Goal: Task Accomplishment & Management: Manage account settings

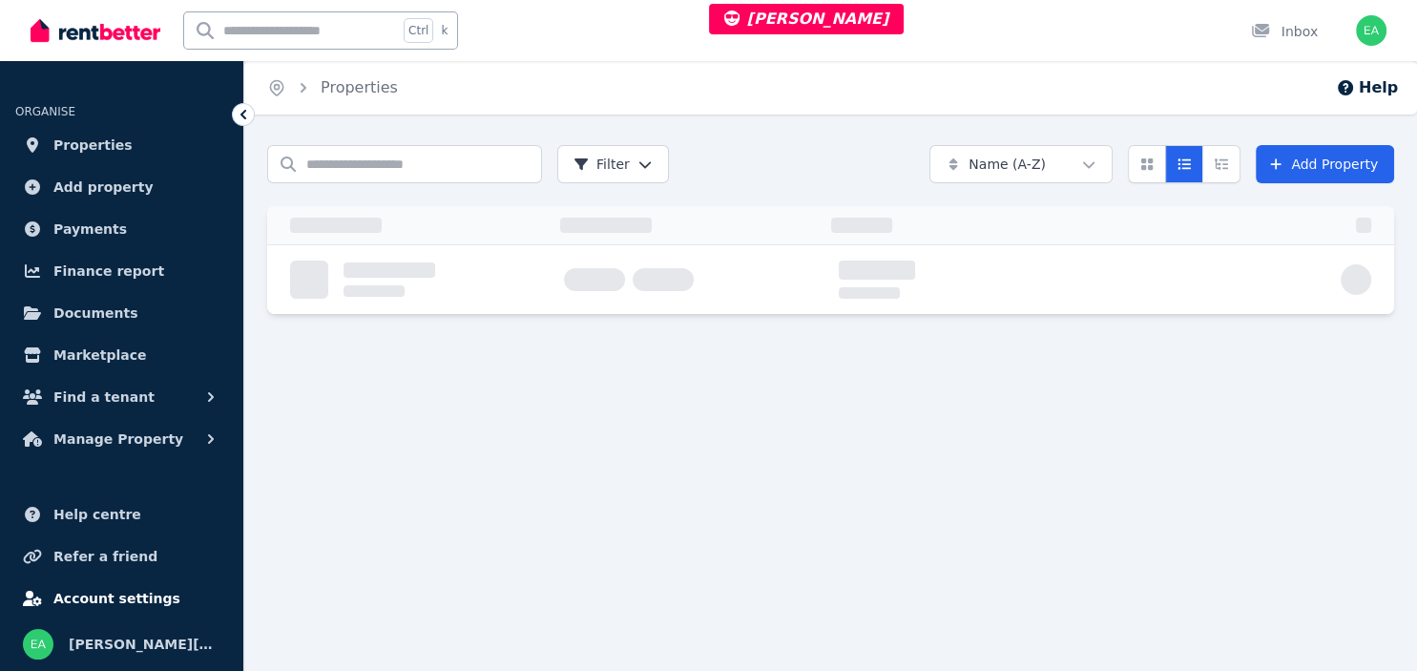
click at [98, 600] on span "Account settings" at bounding box center [116, 598] width 127 height 23
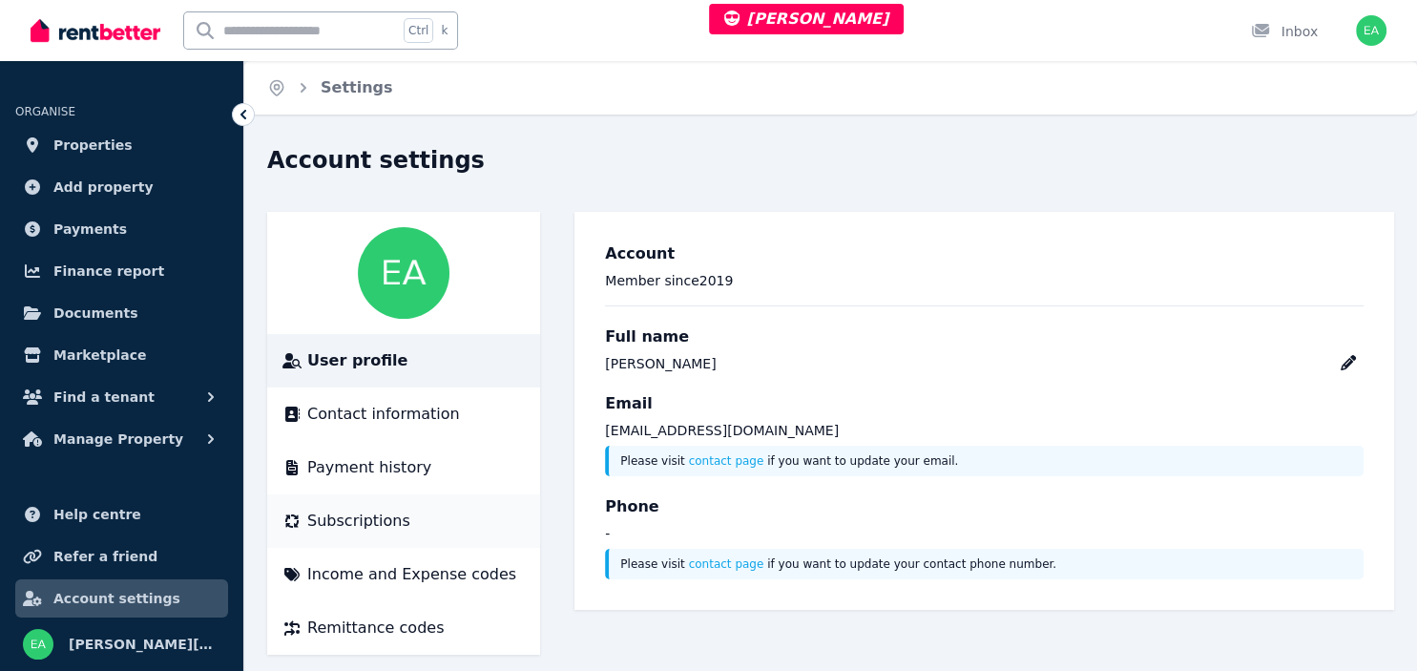
click at [390, 522] on span "Subscriptions" at bounding box center [358, 520] width 103 height 23
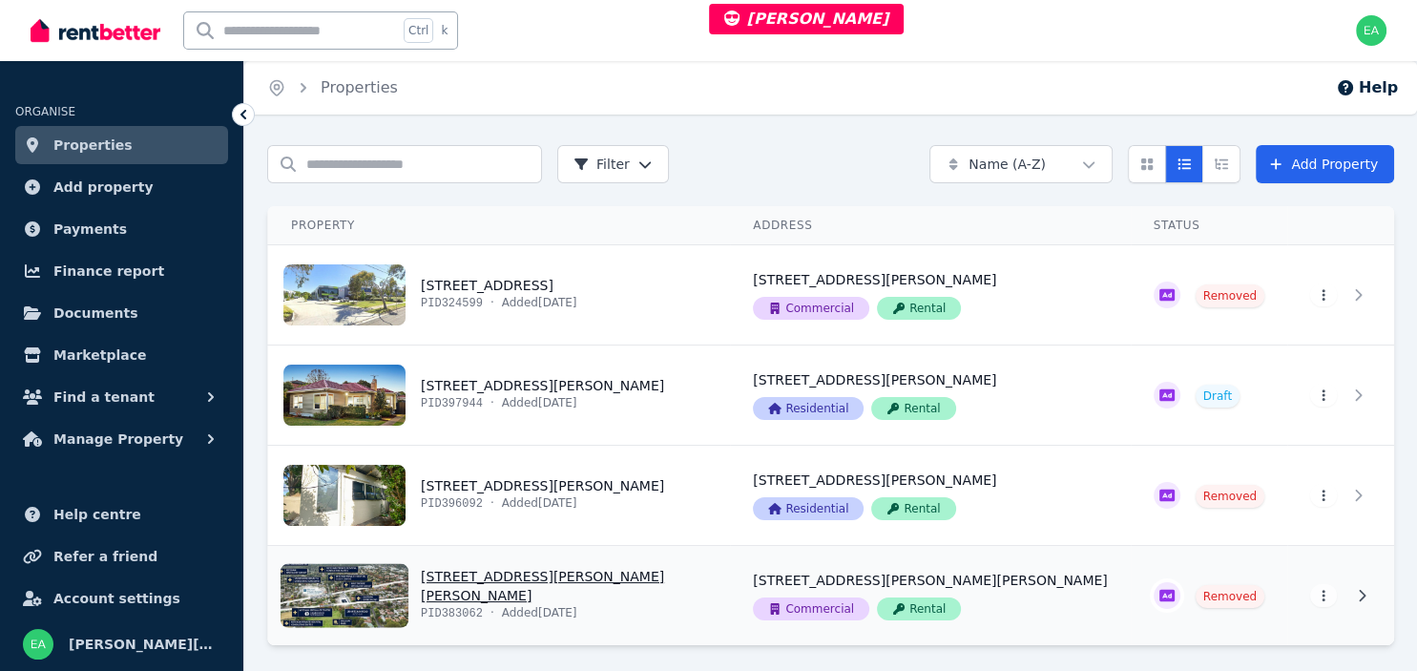
scroll to position [61, 0]
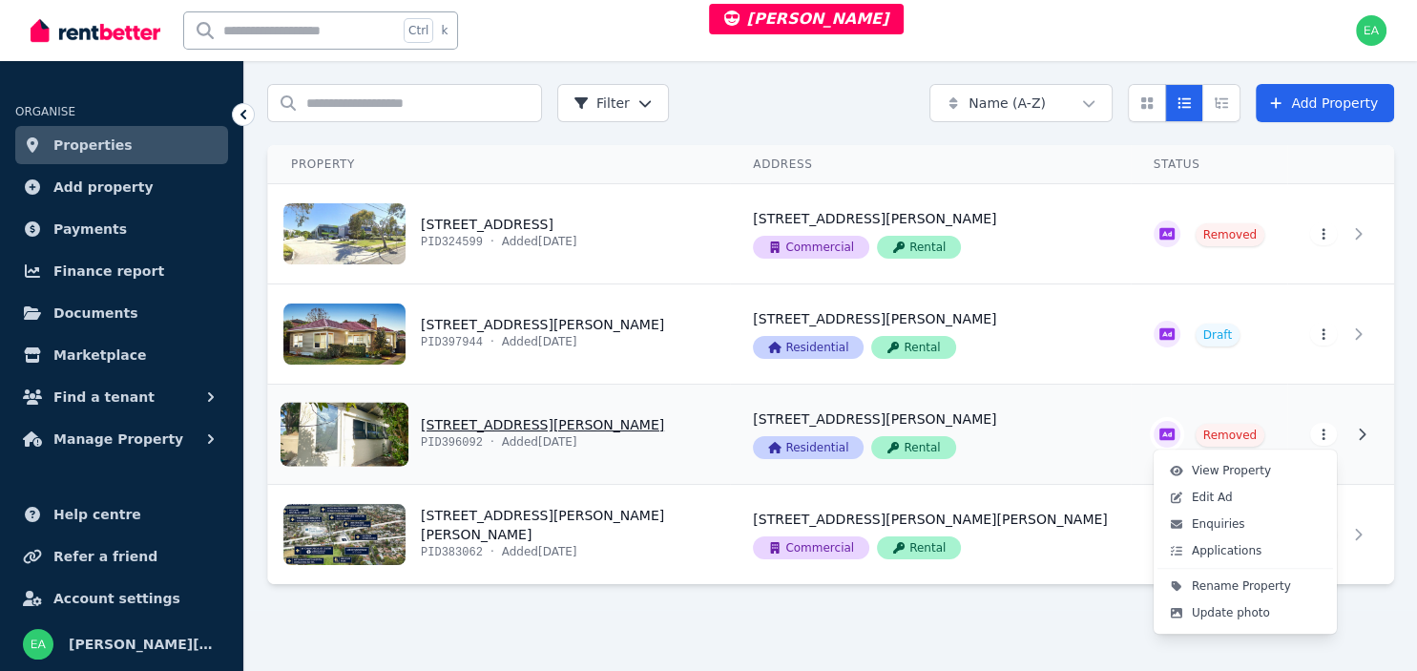
click at [1328, 441] on html "James Zhu Open main menu Ctrl k Open user menu ORGANISE Properties Add property…" at bounding box center [708, 274] width 1417 height 671
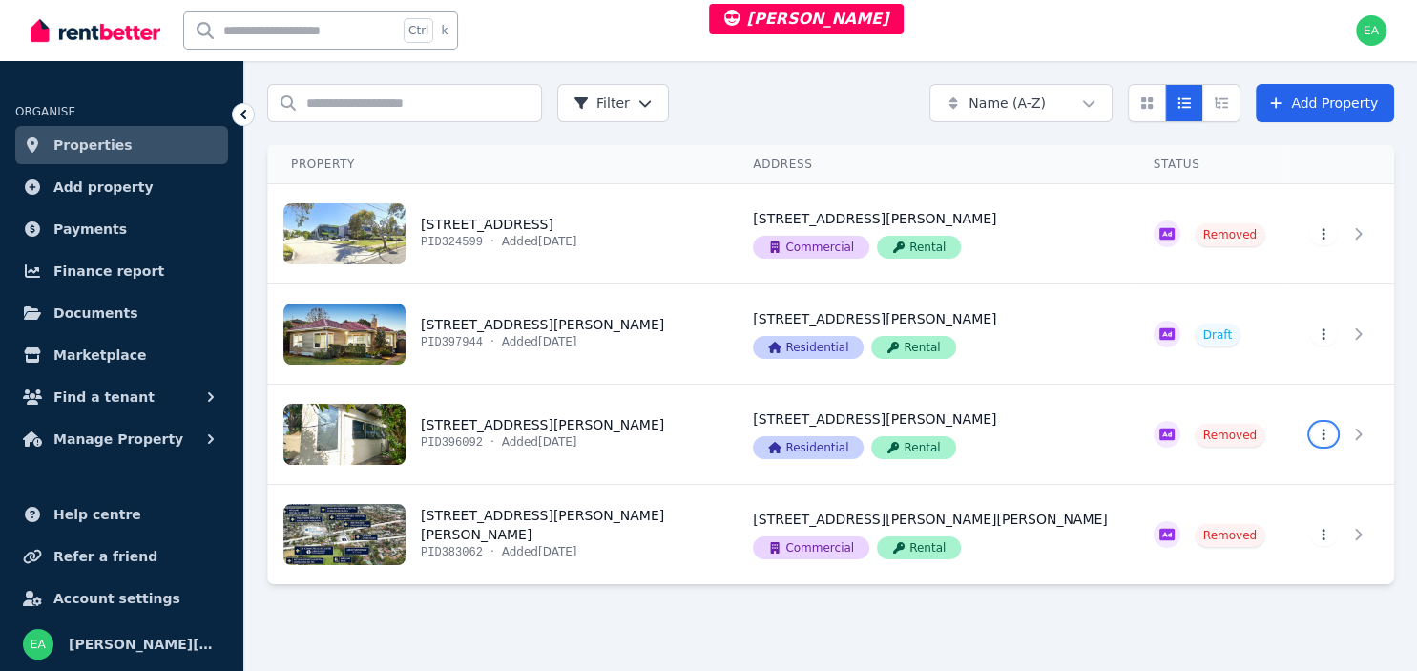
click at [804, 98] on html "James Zhu Open main menu Ctrl k Open user menu ORGANISE Properties Add property…" at bounding box center [708, 274] width 1417 height 671
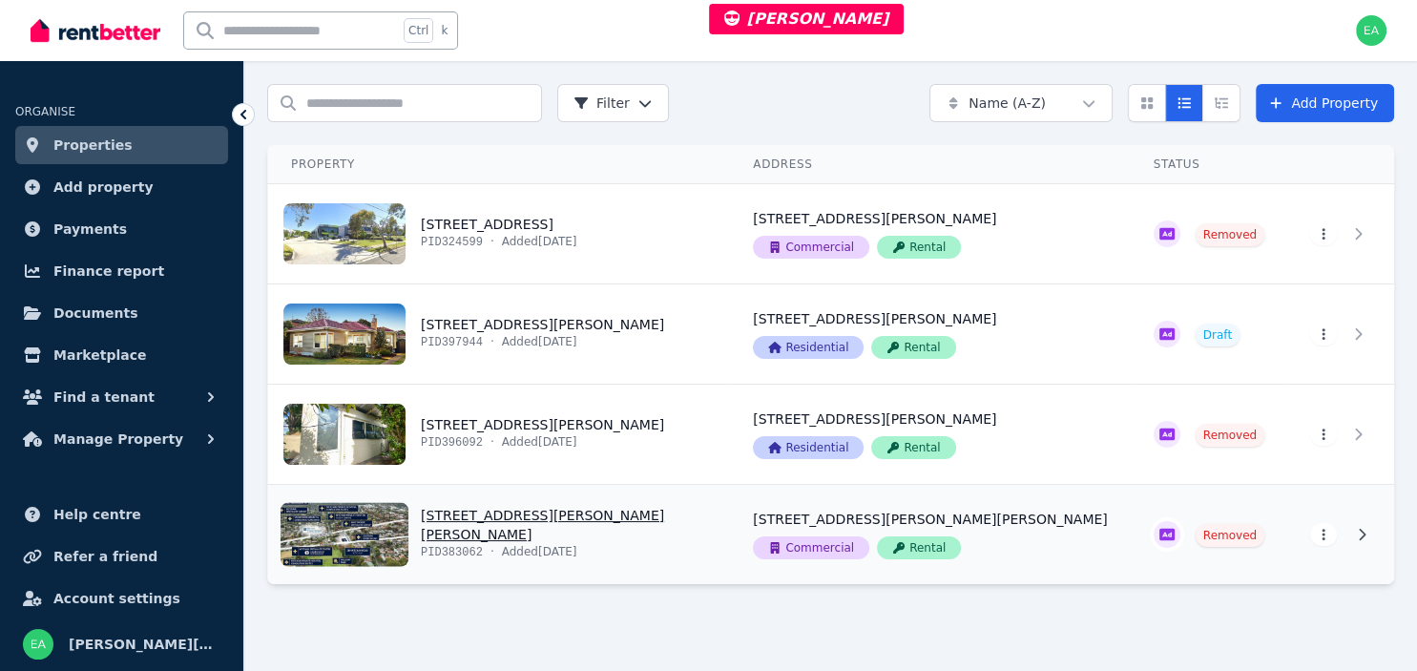
click at [1318, 542] on html "James Zhu Open main menu Ctrl k Open user menu ORGANISE Properties Add property…" at bounding box center [708, 274] width 1417 height 671
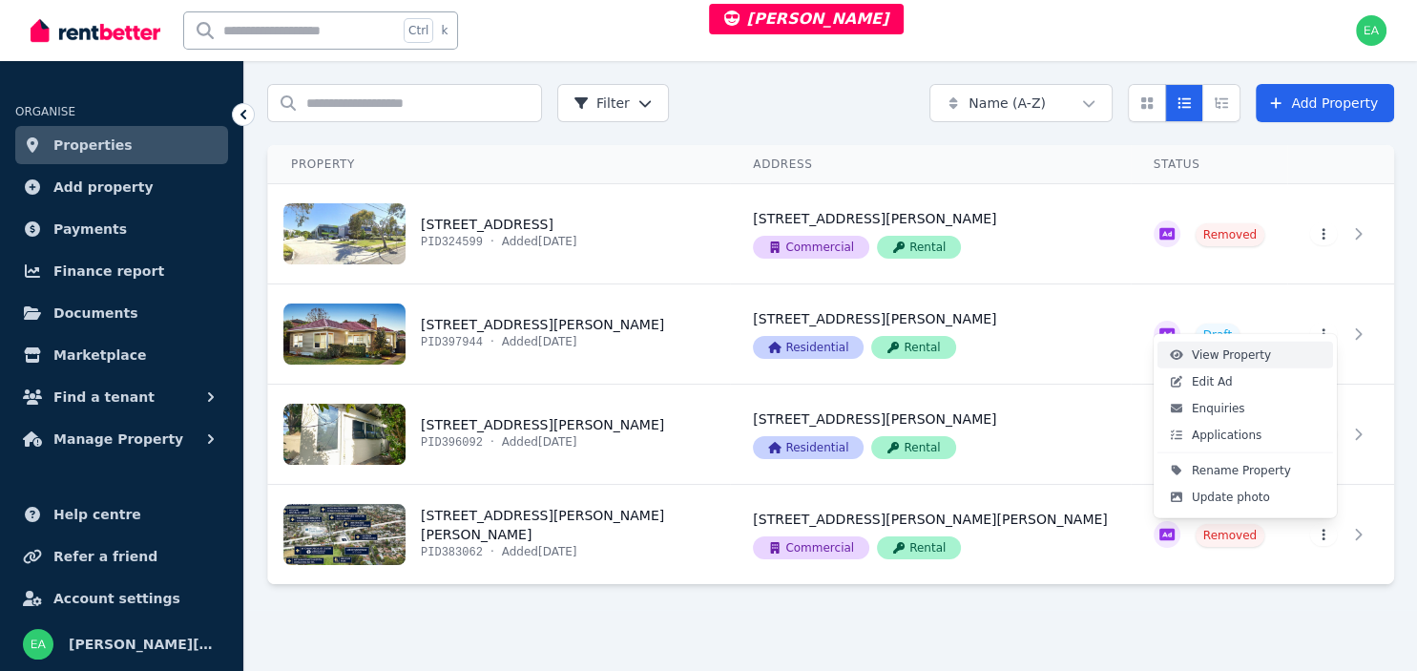
click at [1242, 352] on span "View Property" at bounding box center [1230, 354] width 79 height 15
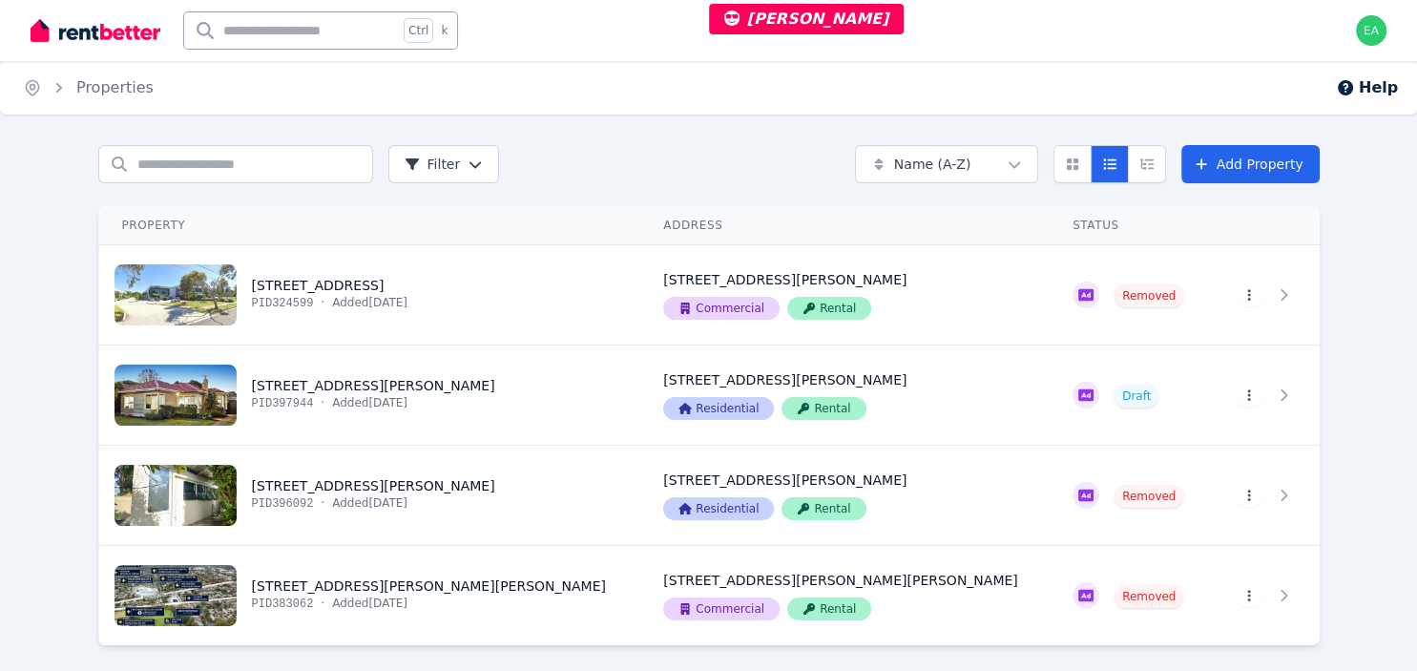
scroll to position [61, 0]
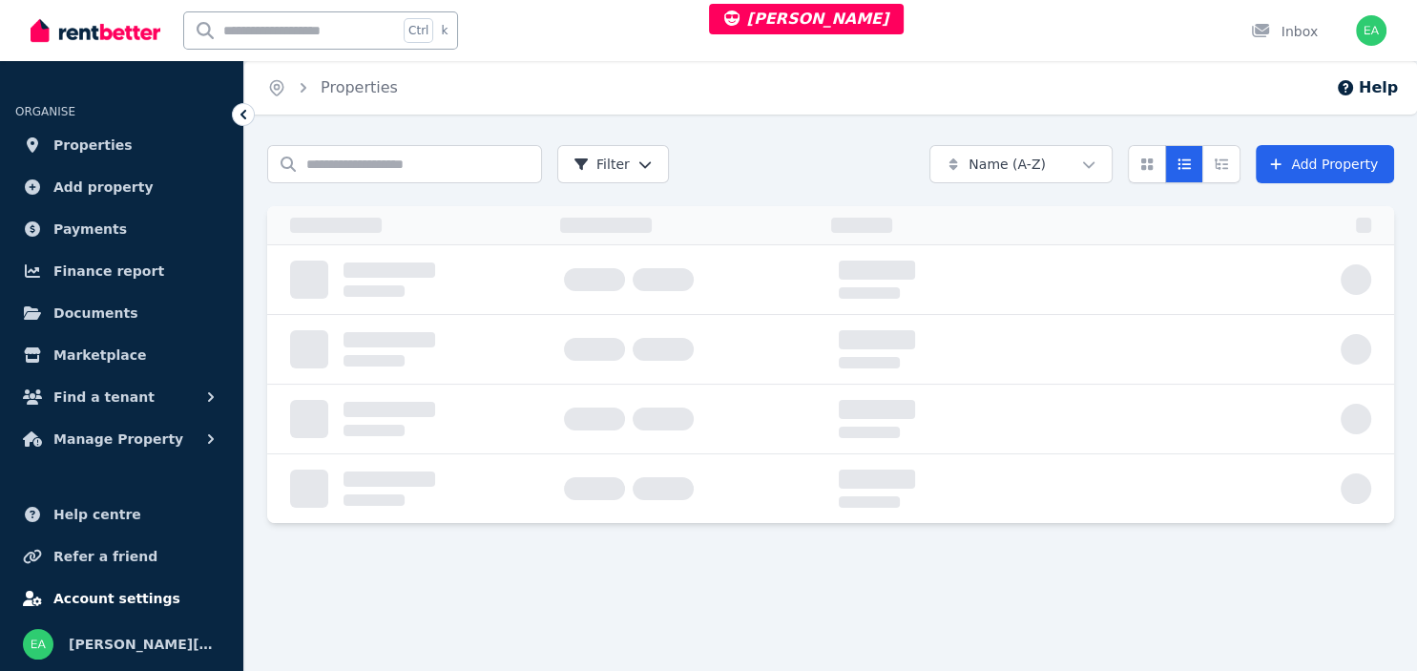
click at [121, 597] on span "Account settings" at bounding box center [116, 598] width 127 height 23
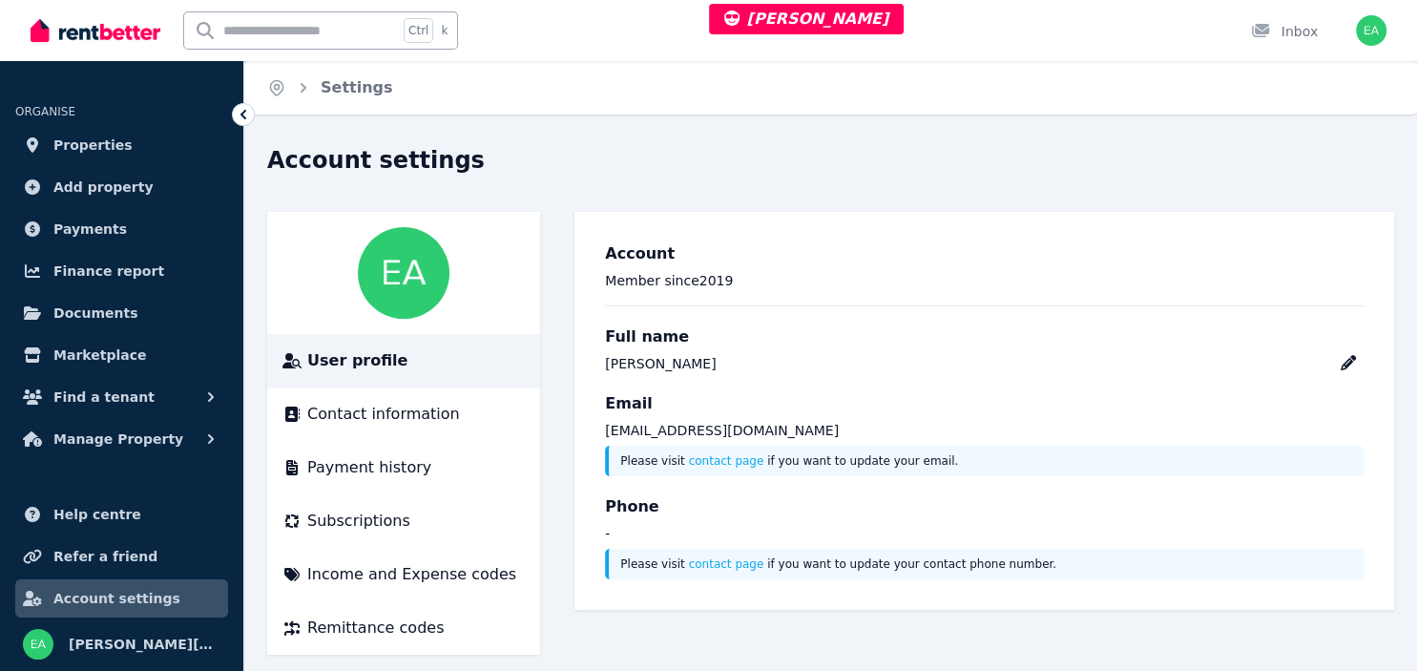
scroll to position [18, 0]
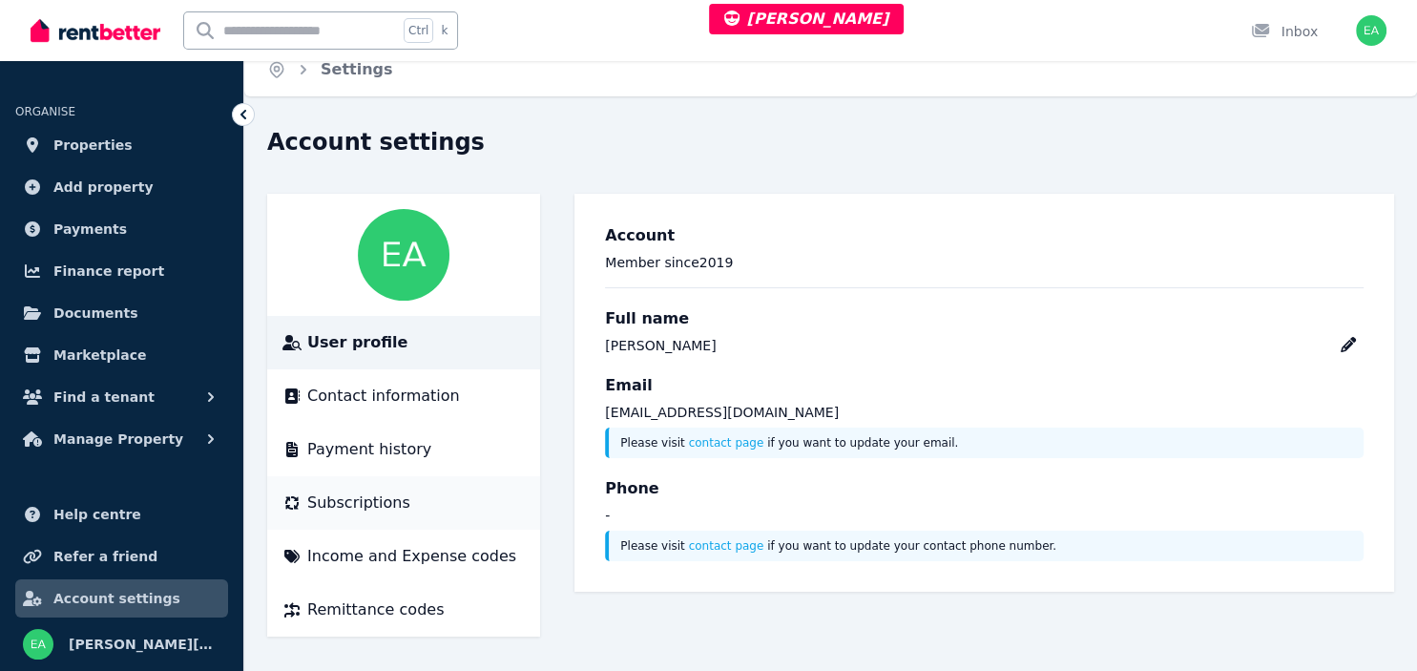
click at [384, 498] on span "Subscriptions" at bounding box center [358, 502] width 103 height 23
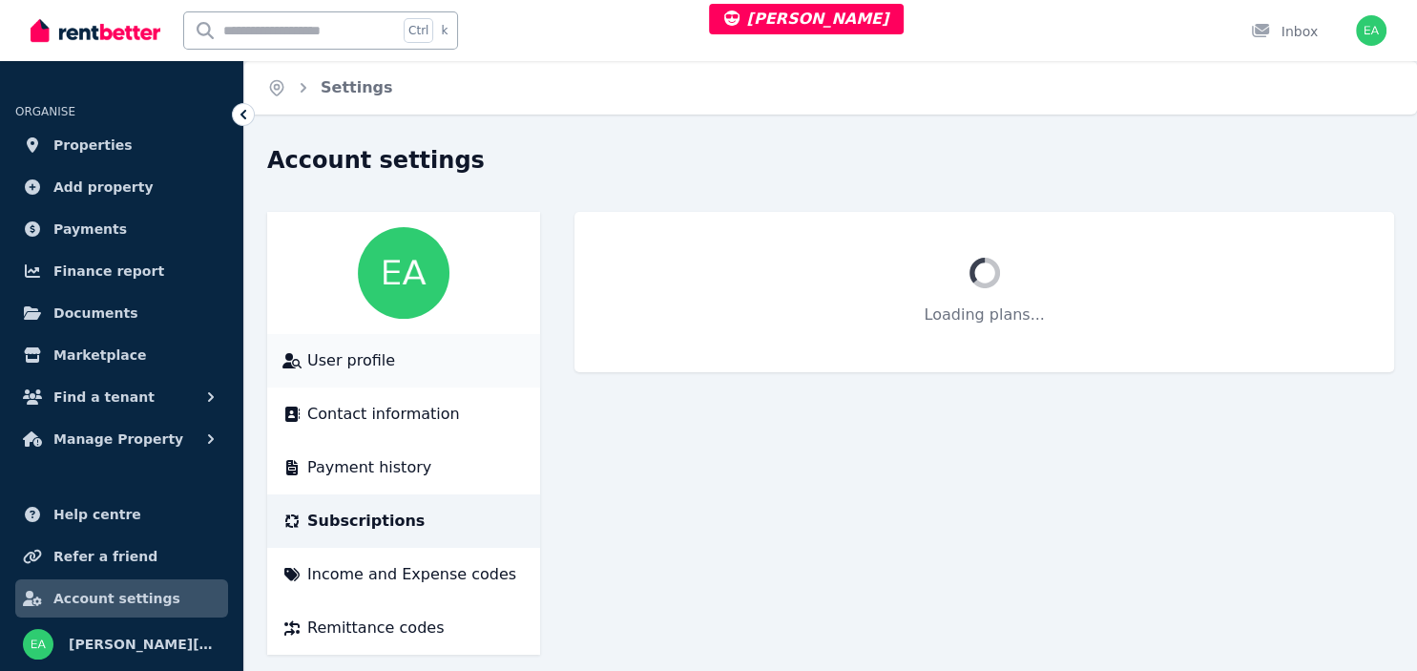
click at [364, 362] on span "User profile" at bounding box center [351, 360] width 88 height 23
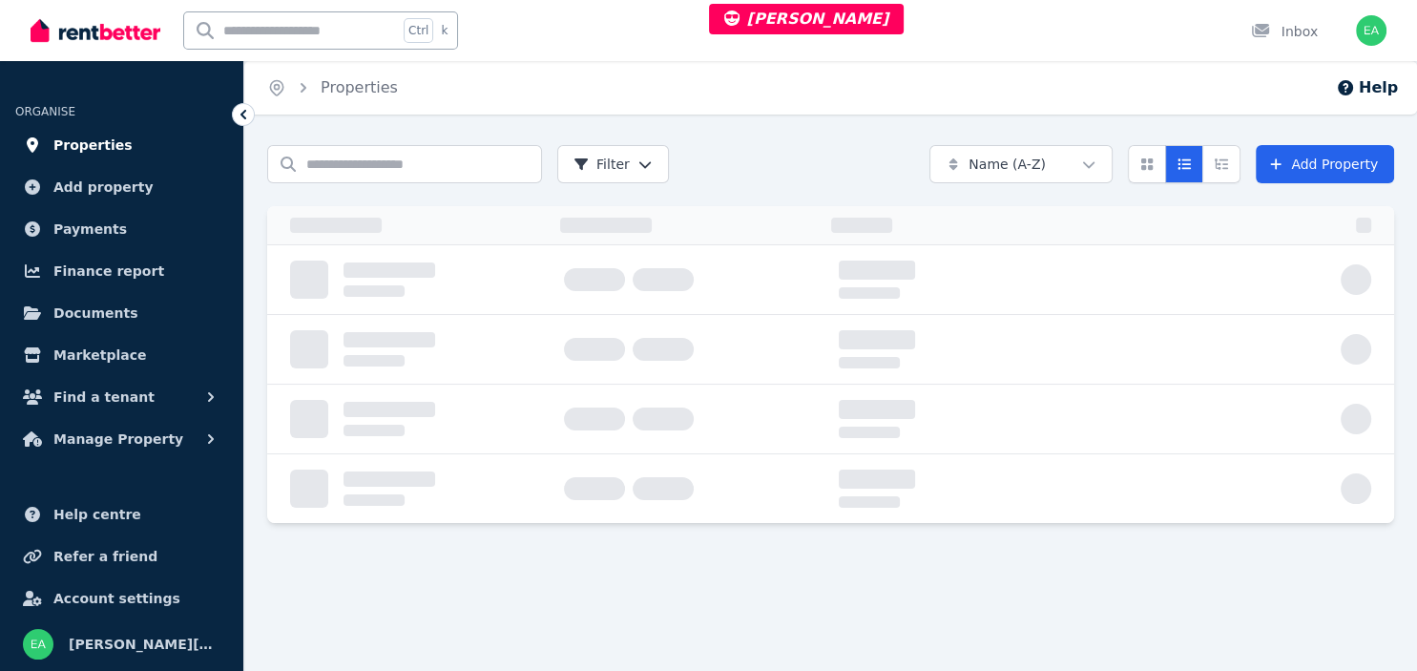
click at [106, 149] on span "Properties" at bounding box center [92, 145] width 79 height 23
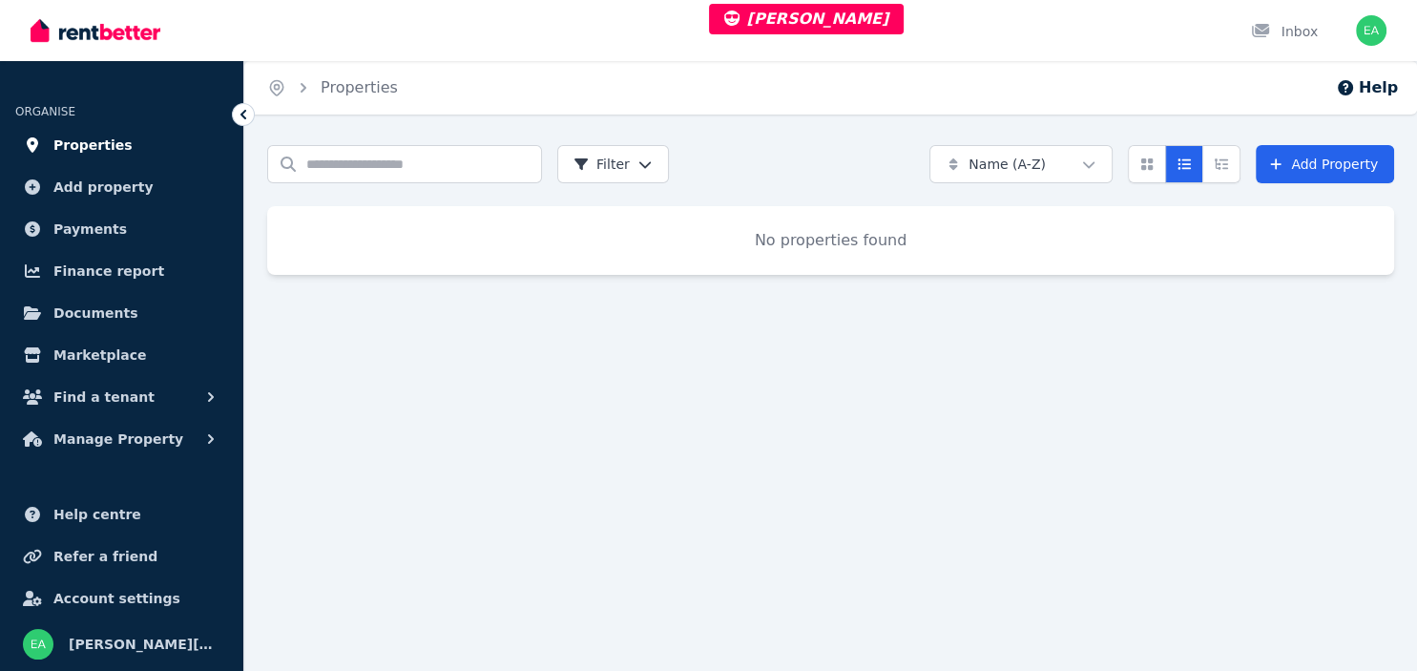
click at [99, 147] on span "Properties" at bounding box center [92, 145] width 79 height 23
click at [89, 189] on span "Add property" at bounding box center [103, 187] width 100 height 23
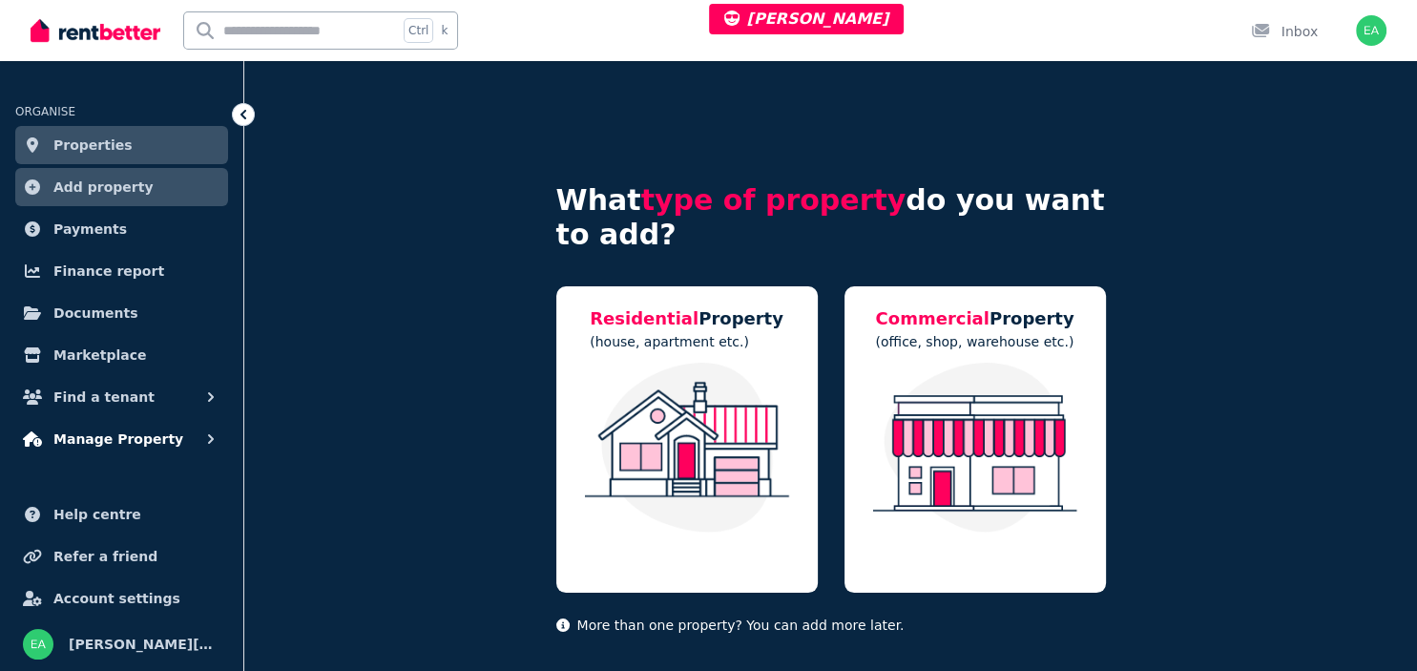
click at [101, 442] on span "Manage Property" at bounding box center [118, 438] width 130 height 23
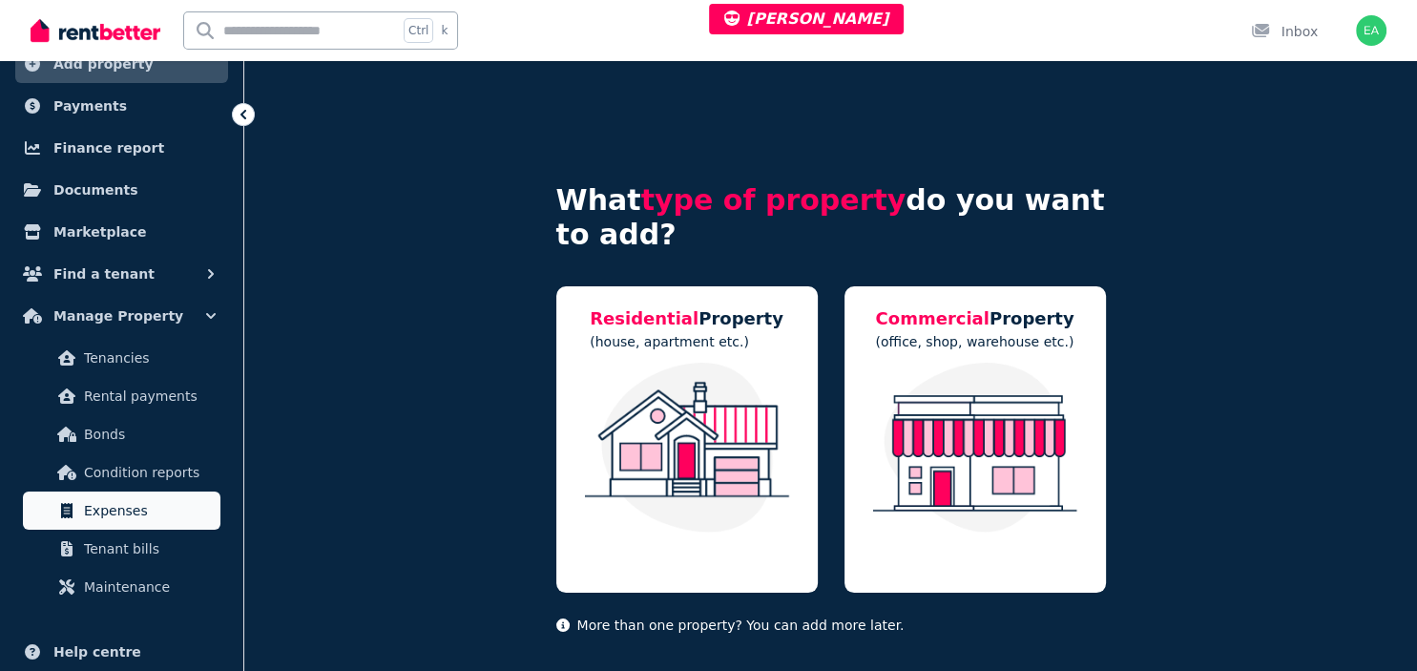
scroll to position [259, 0]
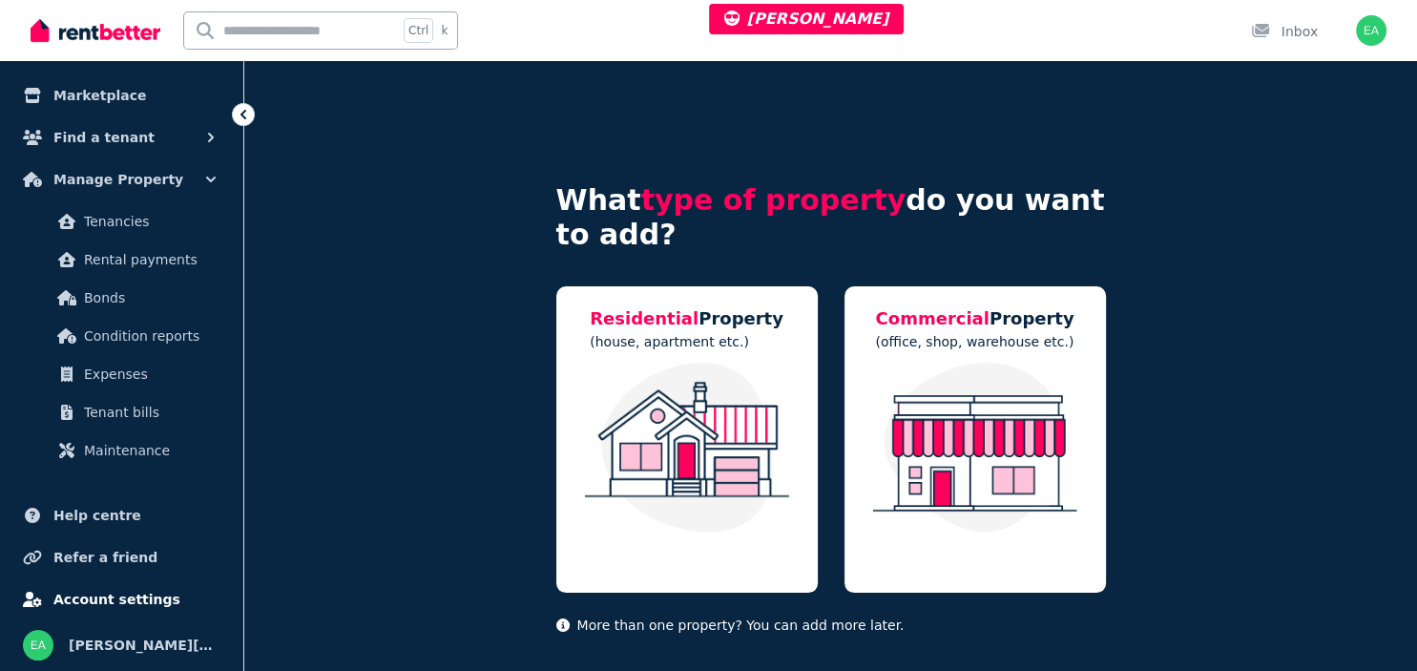
click at [130, 592] on span "Account settings" at bounding box center [116, 599] width 127 height 23
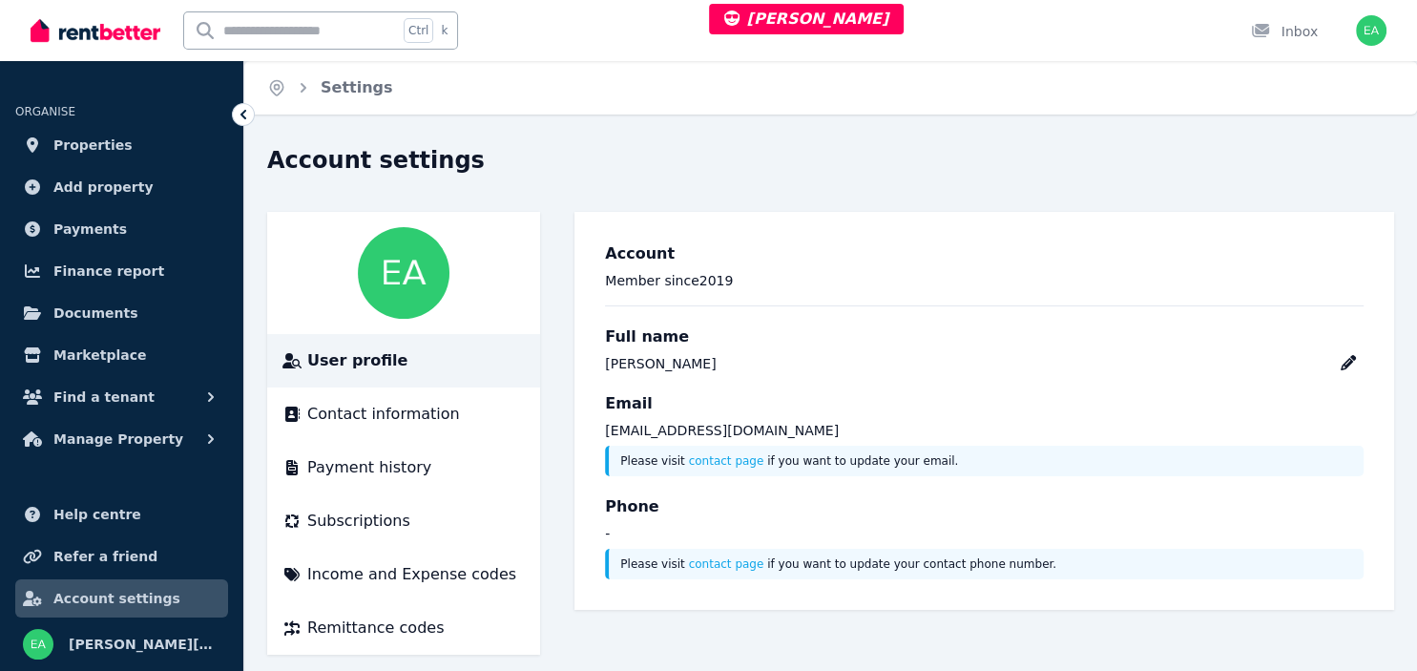
scroll to position [18, 0]
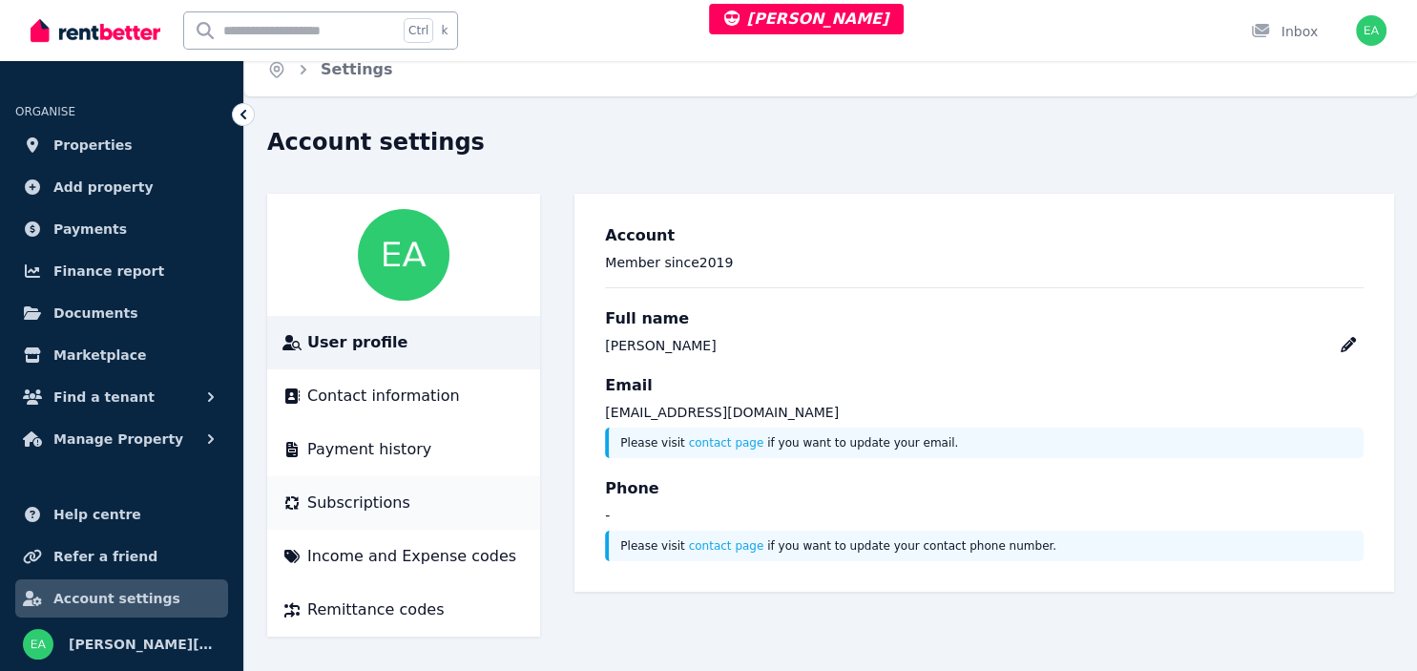
click at [363, 503] on span "Subscriptions" at bounding box center [358, 502] width 103 height 23
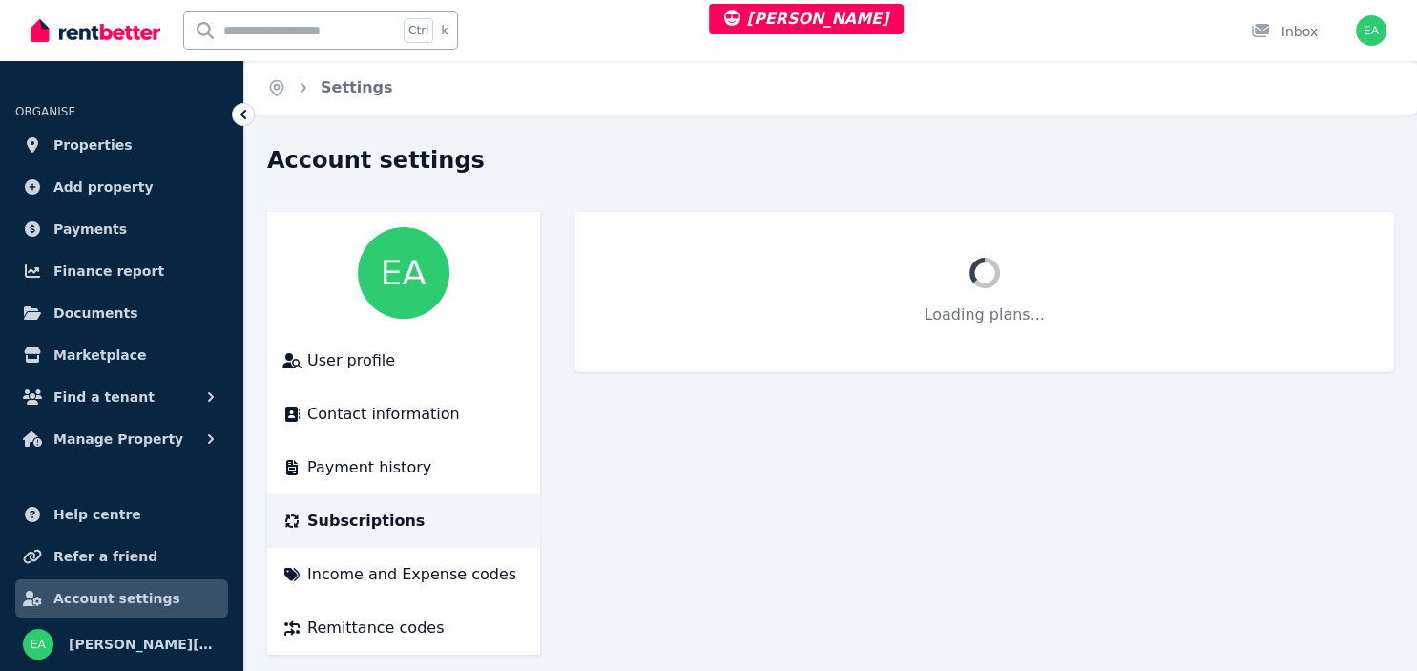
scroll to position [18, 0]
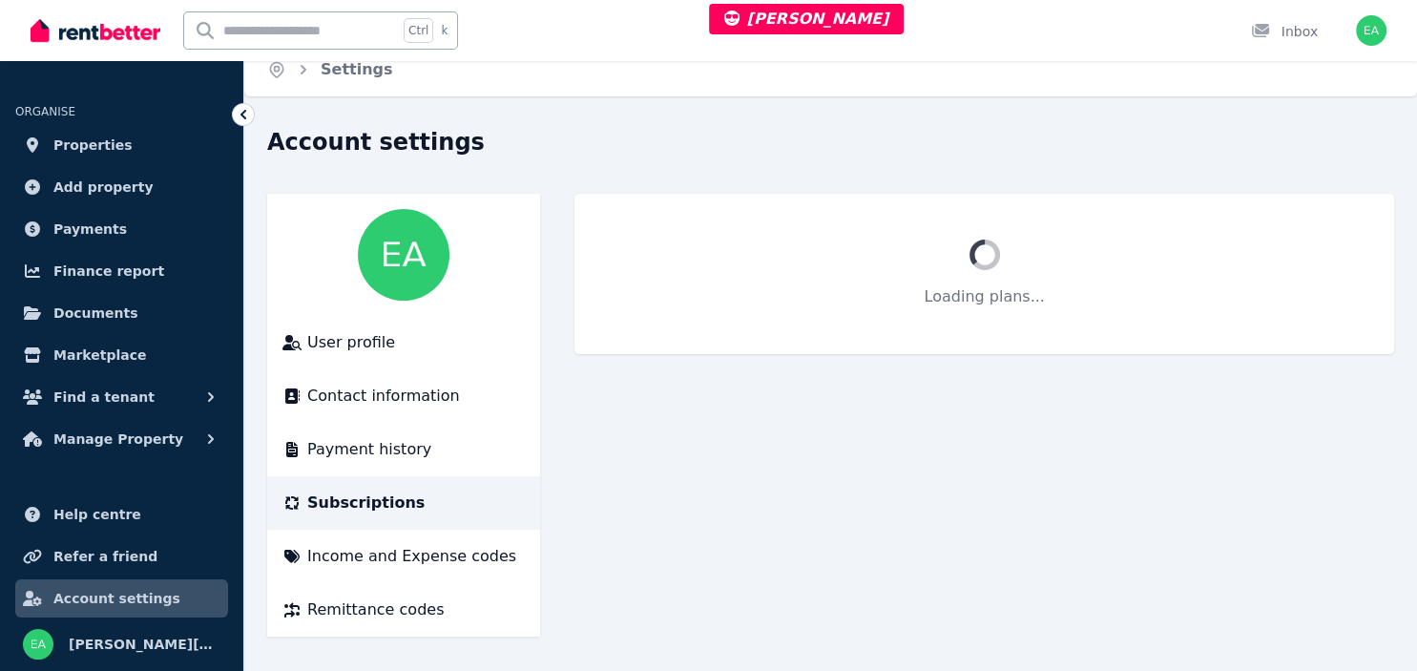
click at [342, 502] on span "Subscriptions" at bounding box center [365, 502] width 117 height 23
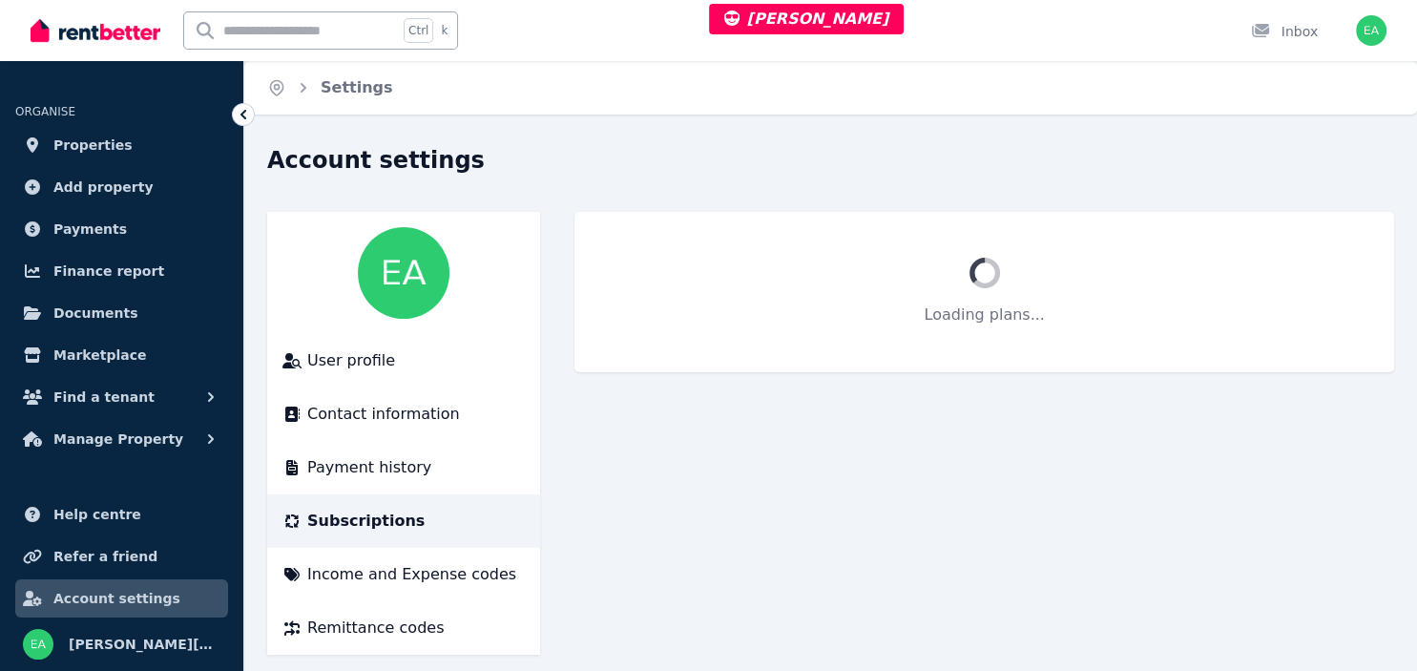
click at [346, 525] on span "Subscriptions" at bounding box center [365, 520] width 117 height 23
click at [368, 367] on span "User profile" at bounding box center [351, 360] width 88 height 23
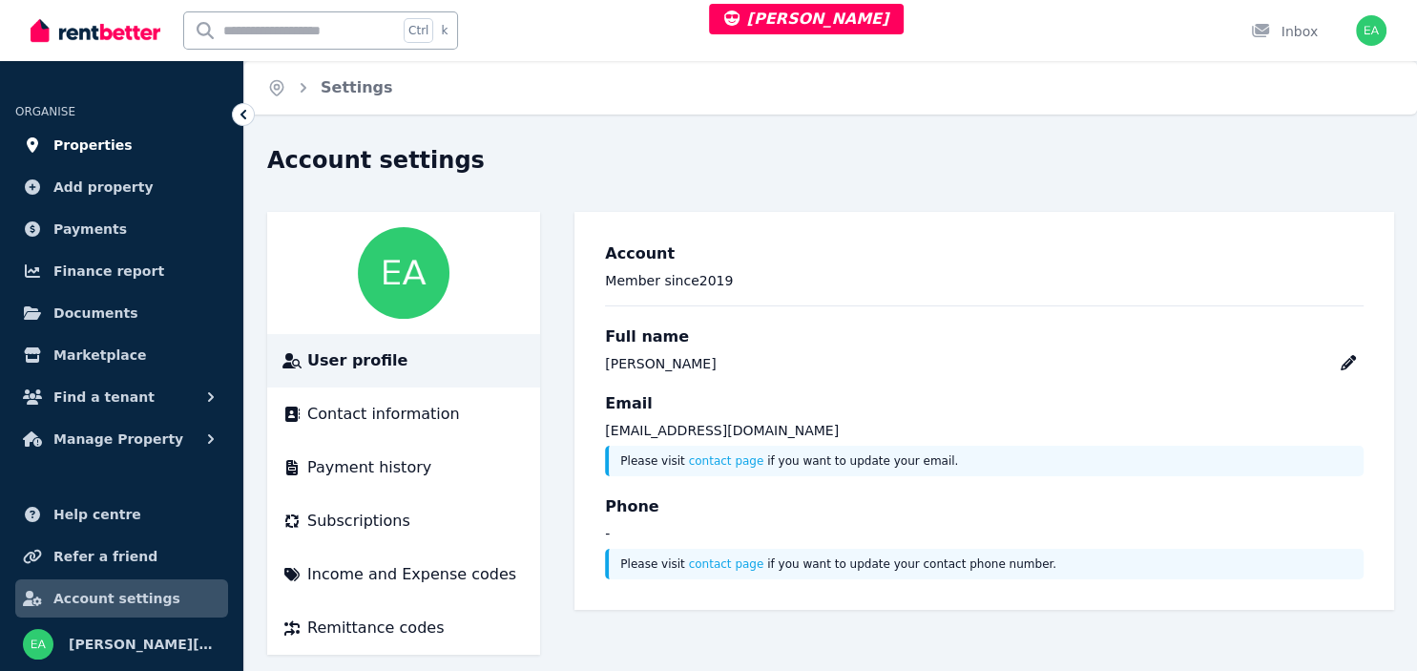
click at [93, 148] on span "Properties" at bounding box center [92, 145] width 79 height 23
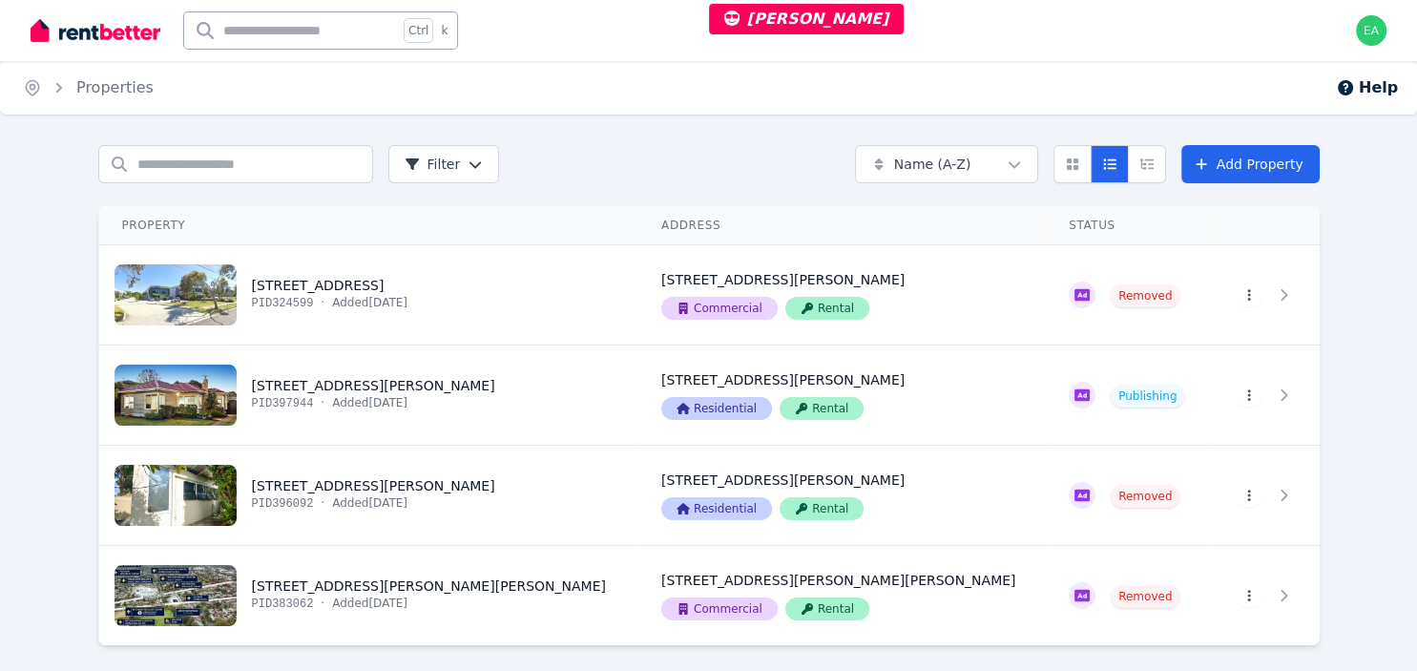
scroll to position [61, 0]
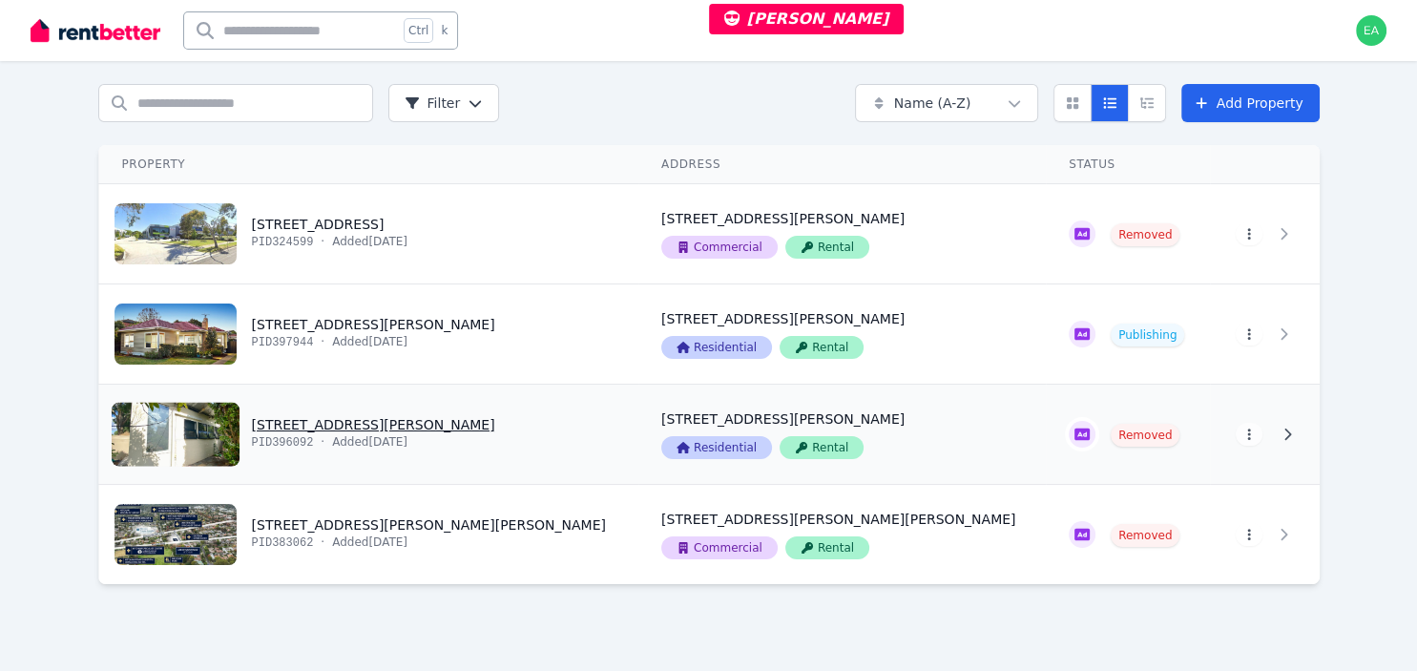
click at [181, 432] on link "View property details" at bounding box center [369, 433] width 540 height 99
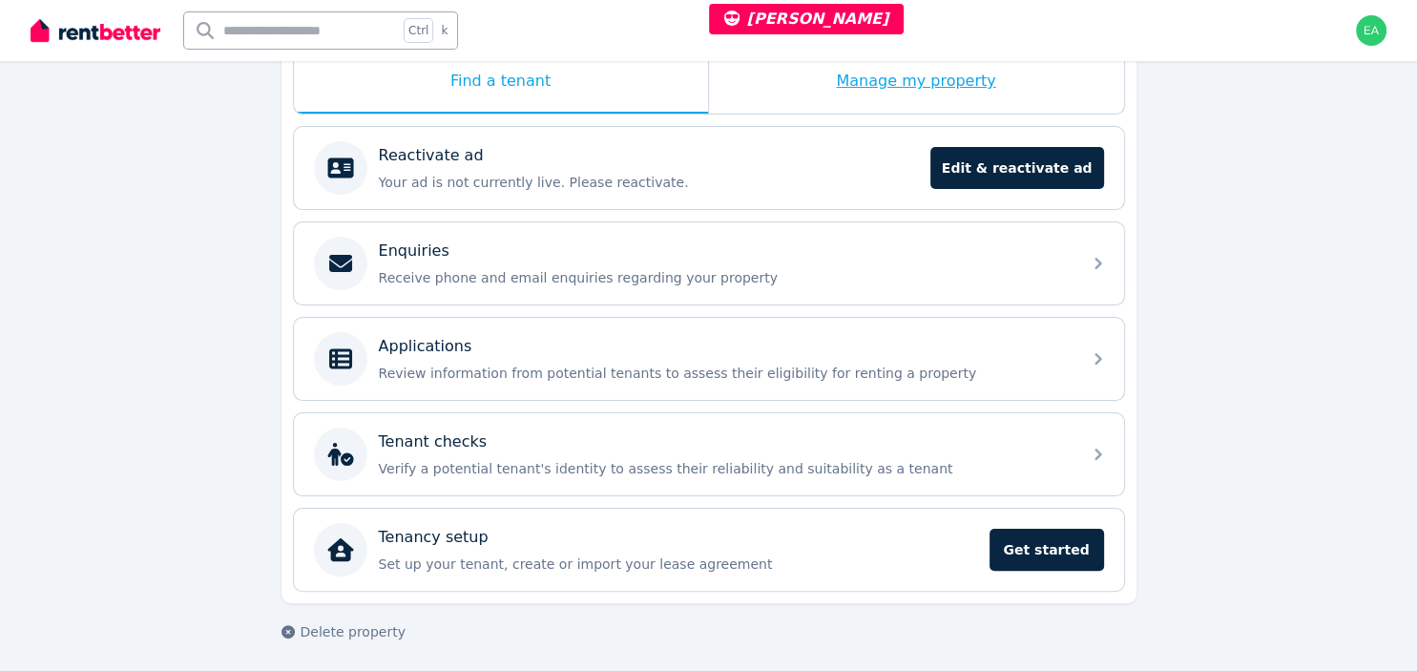
scroll to position [25, 0]
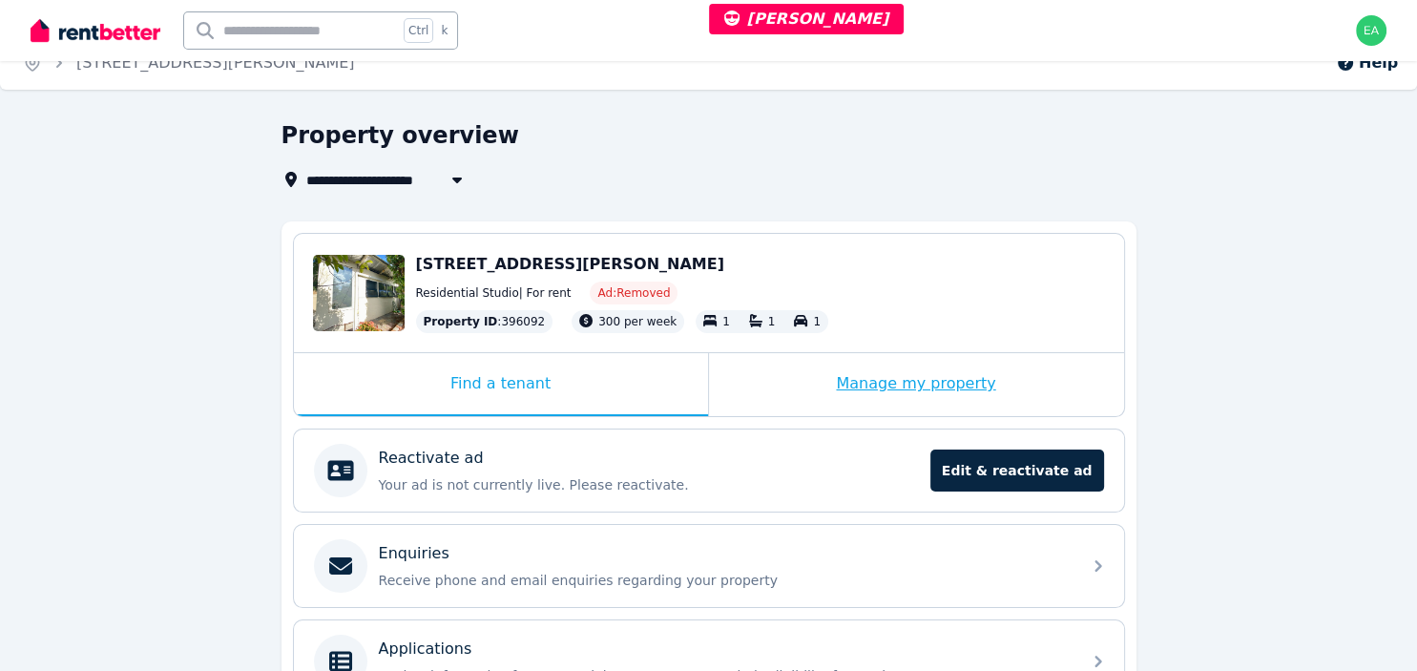
click at [775, 397] on div "Manage my property" at bounding box center [916, 384] width 415 height 63
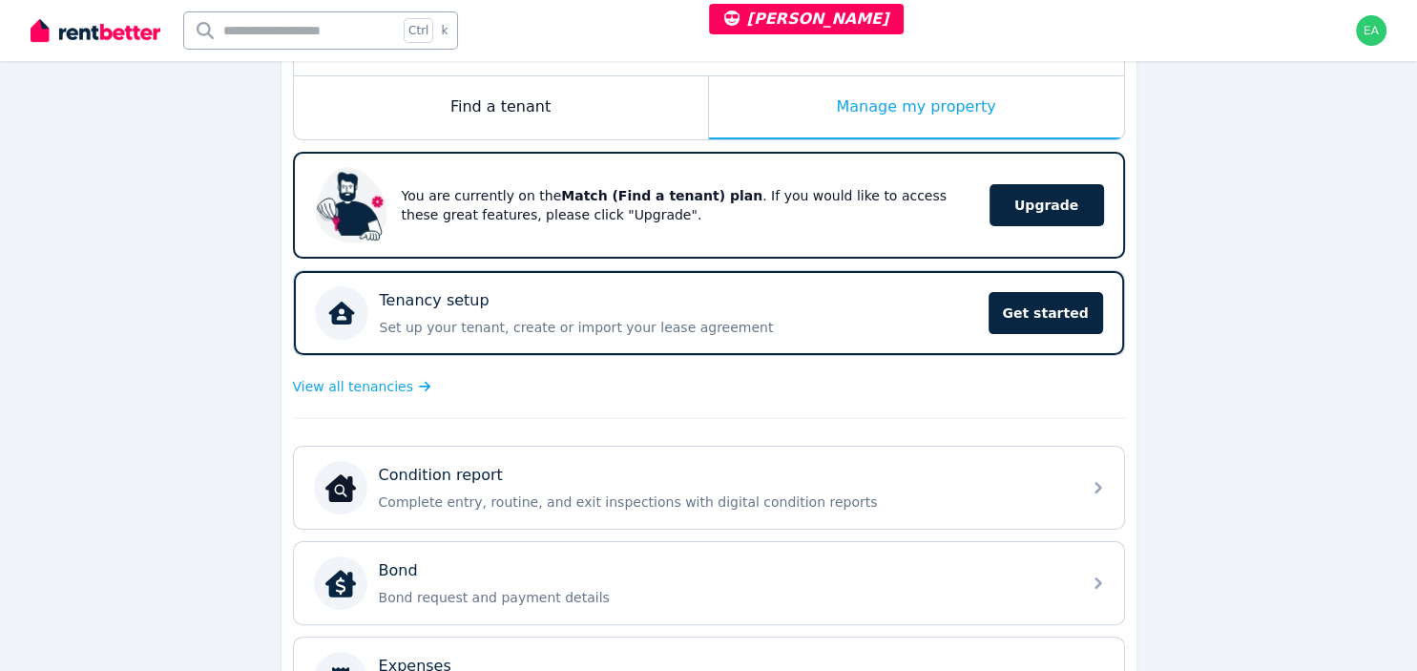
scroll to position [0, 0]
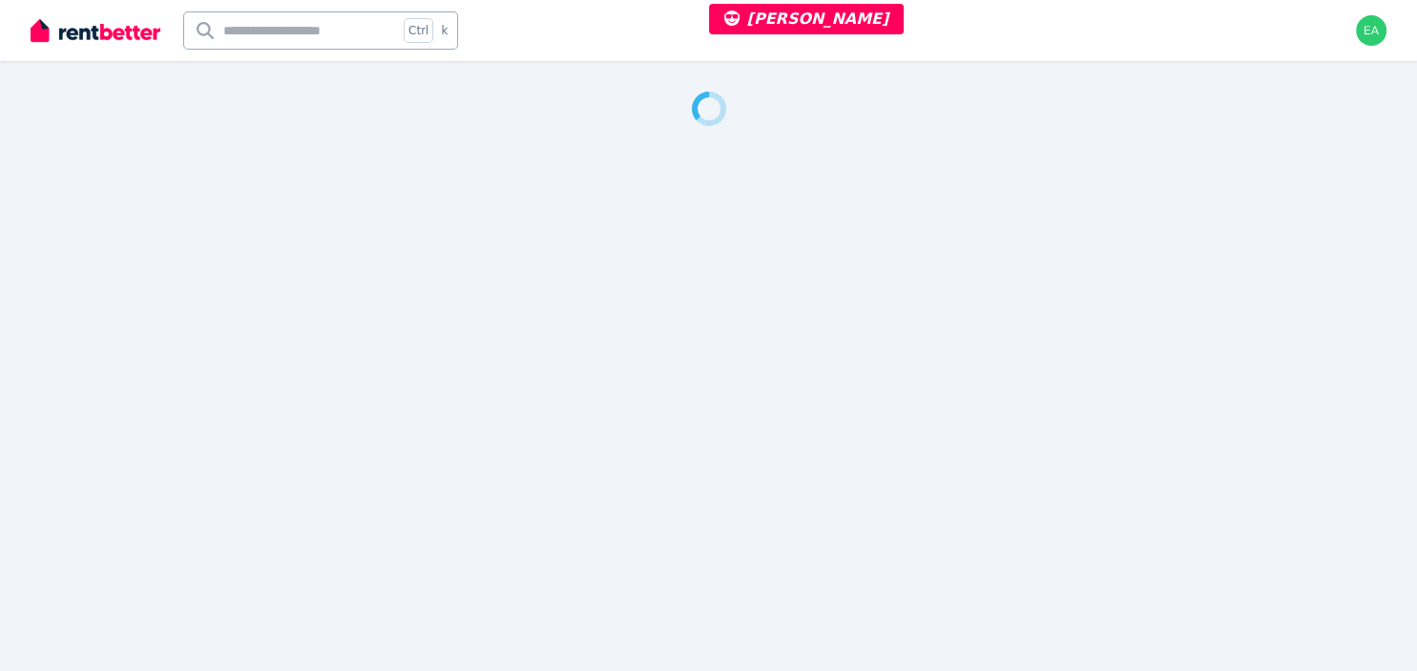
select select "***"
select select "**********"
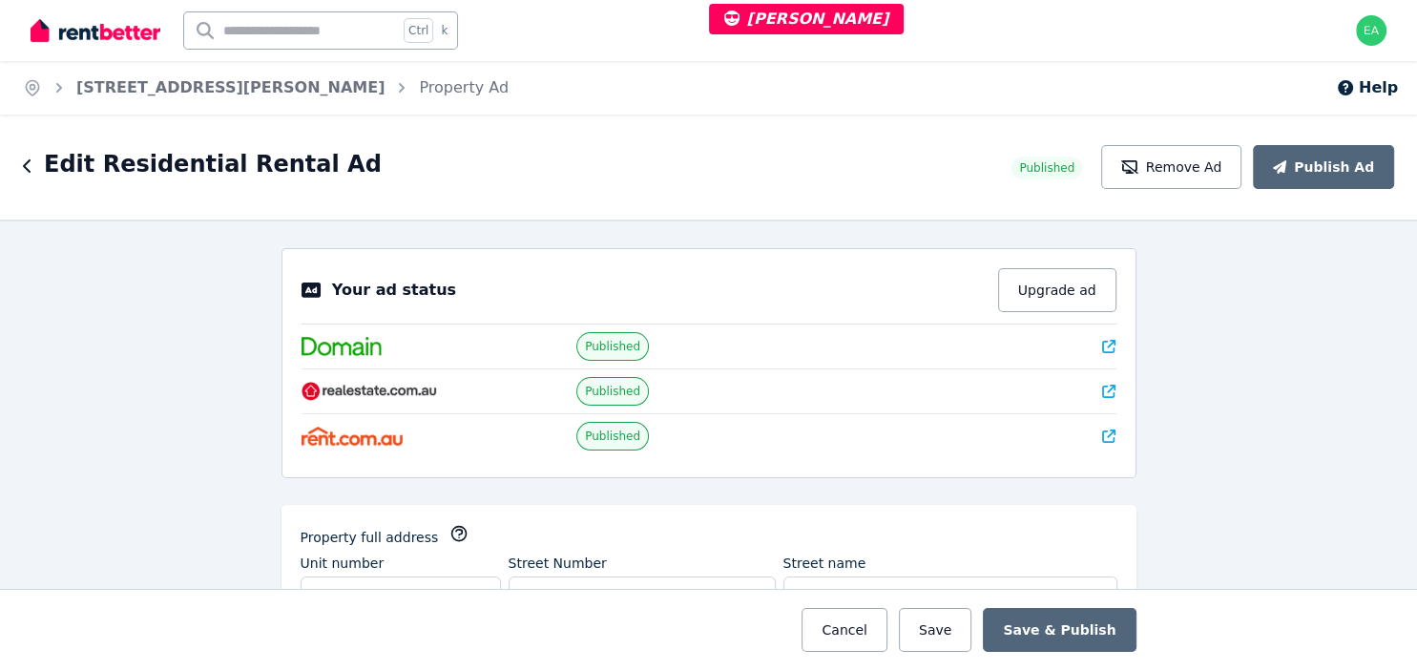
click at [1108, 349] on icon at bounding box center [1108, 346] width 13 height 13
